Goal: Task Accomplishment & Management: Manage account settings

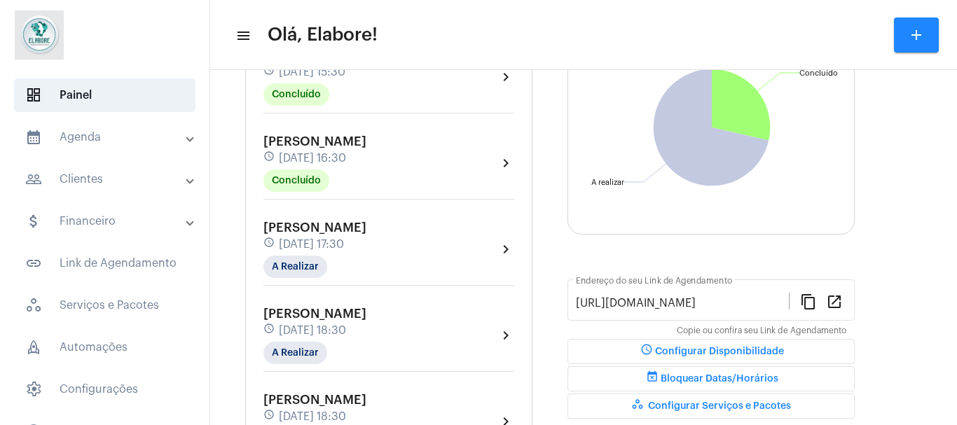
scroll to position [229, 0]
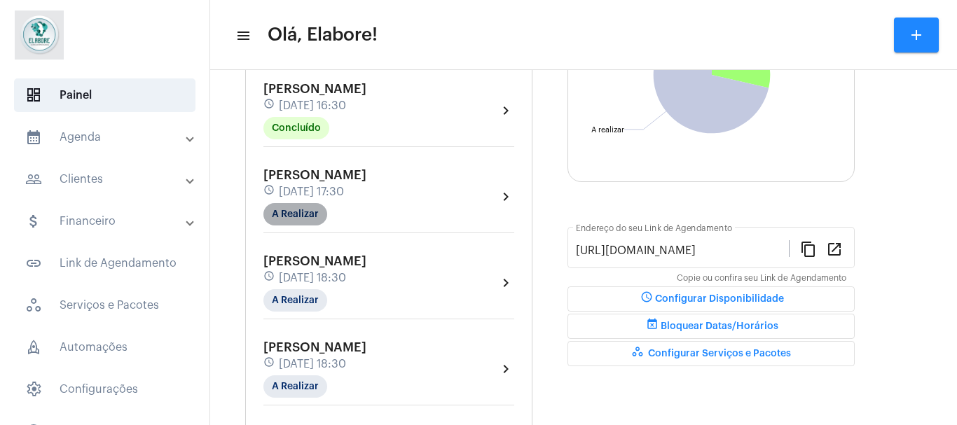
click at [307, 220] on mat-chip "A Realizar" at bounding box center [295, 214] width 64 height 22
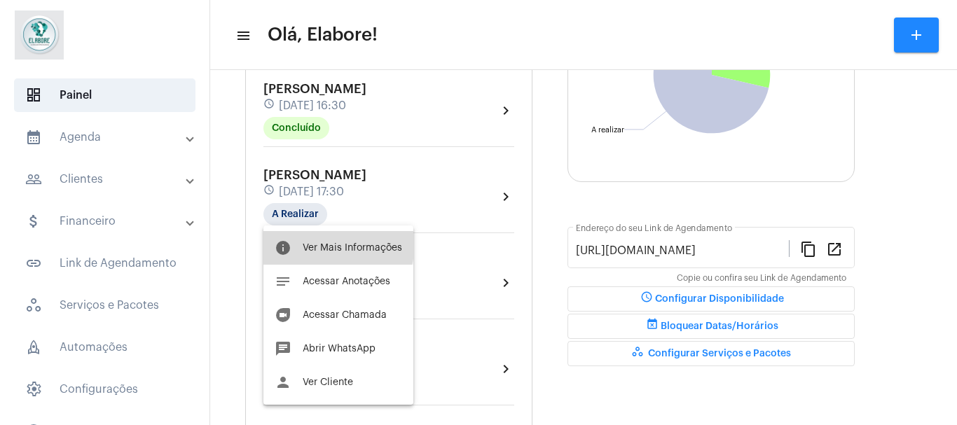
click at [311, 242] on button "info Ver Mais Informações" at bounding box center [338, 248] width 150 height 34
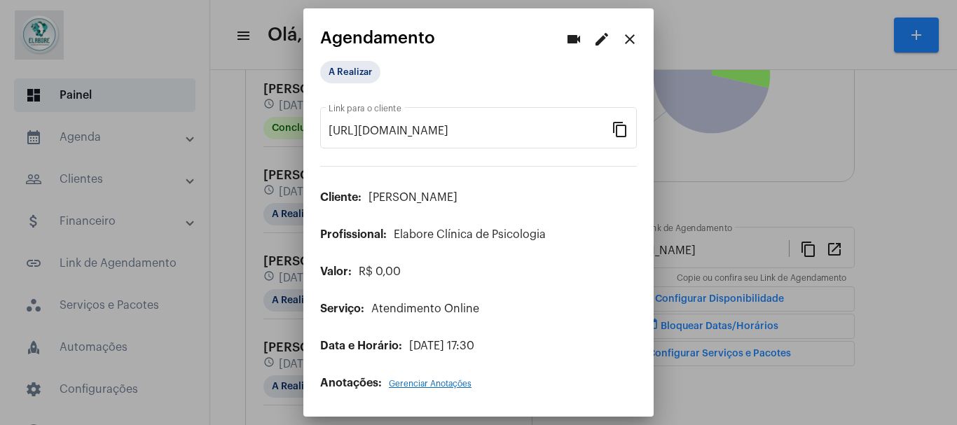
click at [348, 83] on div "A Realizar" at bounding box center [390, 72] width 146 height 28
click at [348, 72] on mat-chip "A Realizar" at bounding box center [350, 72] width 60 height 22
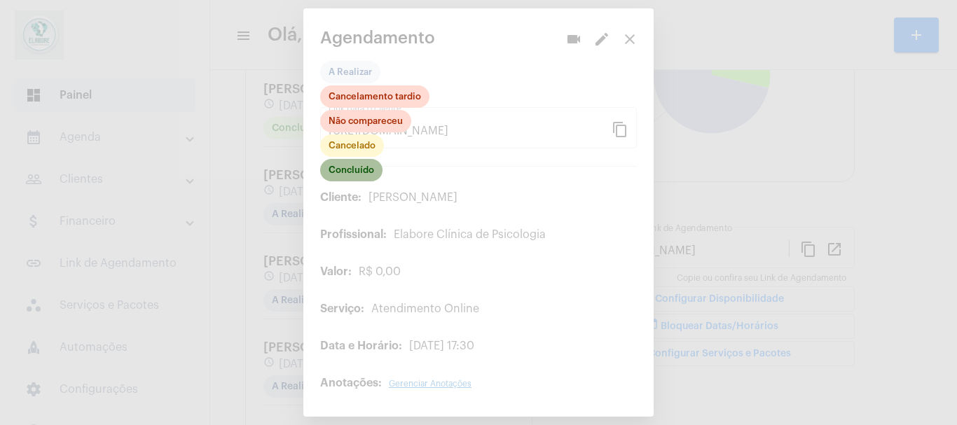
click at [363, 179] on mat-chip "Concluído" at bounding box center [351, 170] width 62 height 22
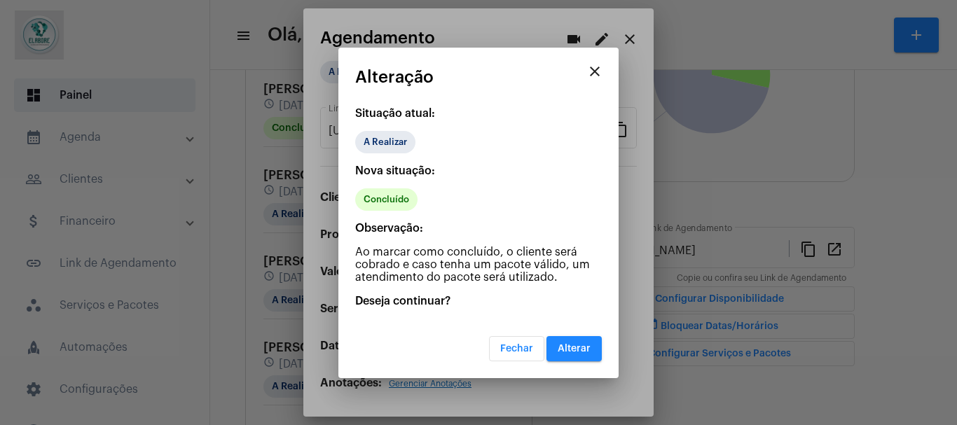
click at [565, 343] on button "Alterar" at bounding box center [573, 348] width 55 height 25
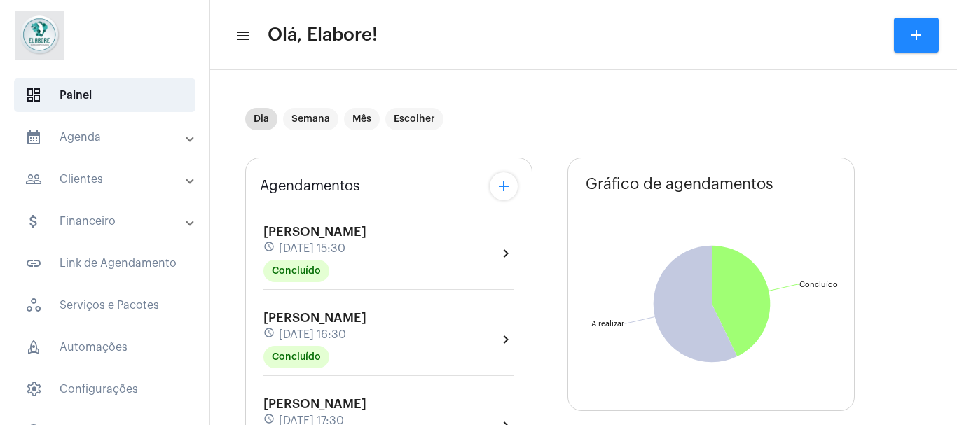
drag, startPoint x: 507, startPoint y: 213, endPoint x: 476, endPoint y: 72, distance: 144.3
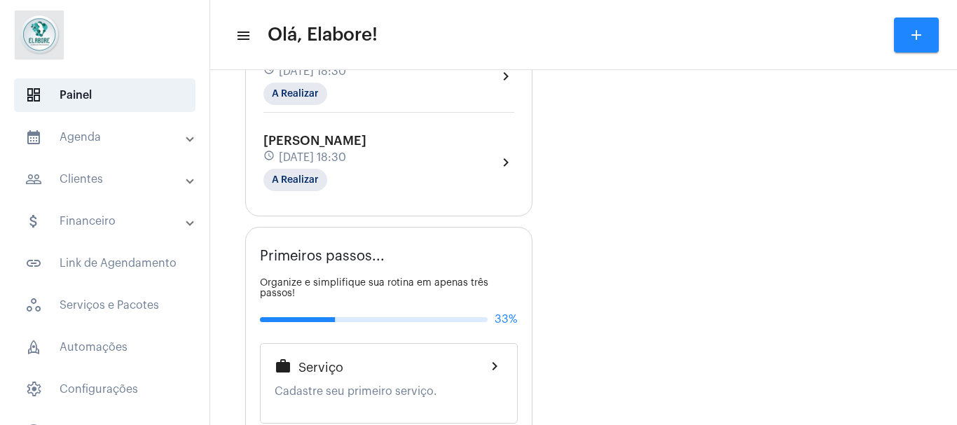
scroll to position [639, 0]
